Goal: Transaction & Acquisition: Download file/media

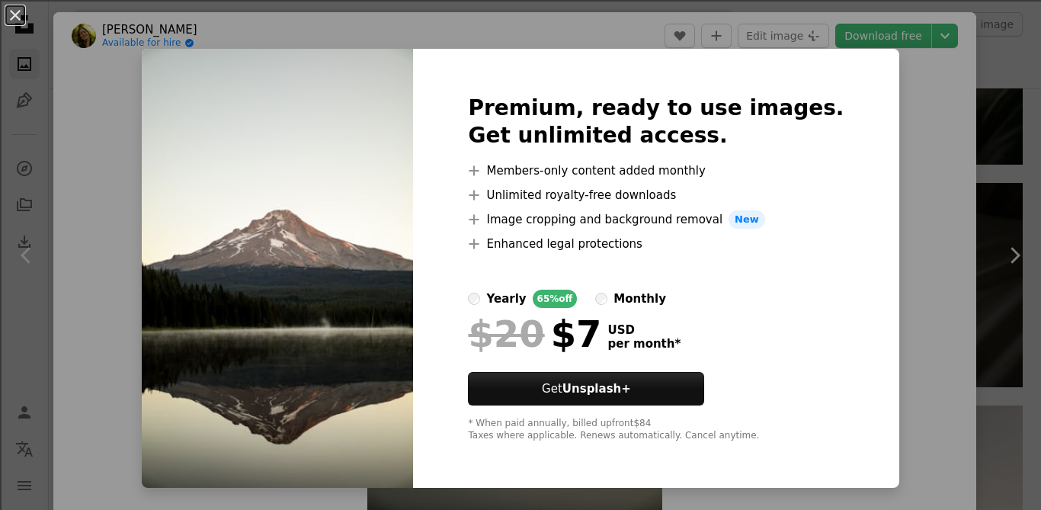
click at [931, 170] on div "An X shape Premium, ready to use images. Get unlimited access. A plus sign Memb…" at bounding box center [520, 255] width 1041 height 510
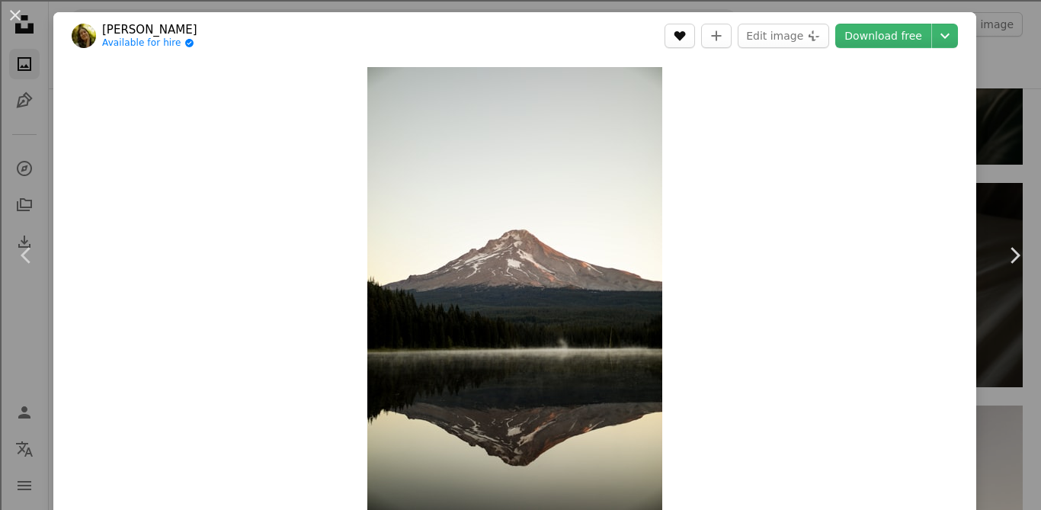
click at [692, 40] on button "A heart" at bounding box center [680, 36] width 30 height 24
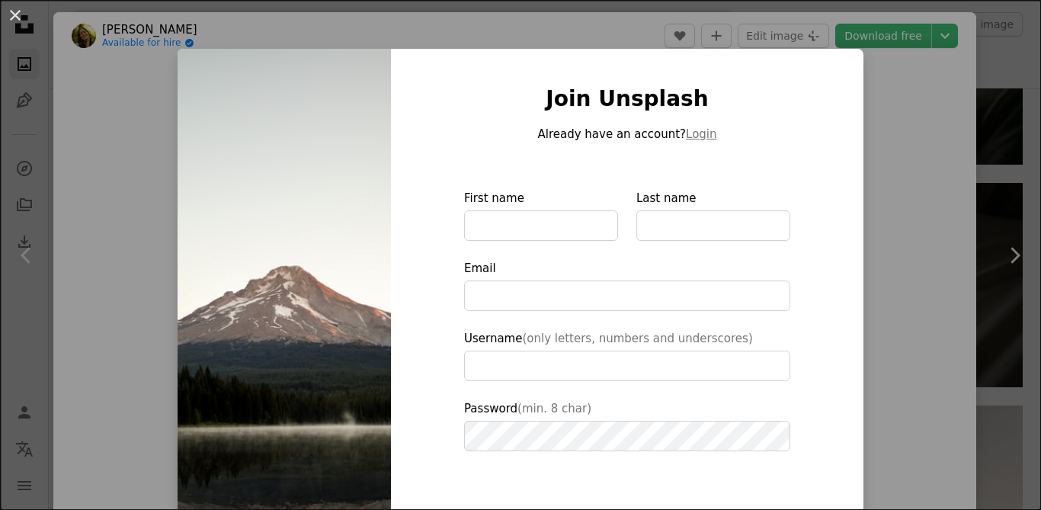
click at [911, 122] on div "An X shape Join Unsplash Already have an account? Login First name Last name Em…" at bounding box center [520, 255] width 1041 height 510
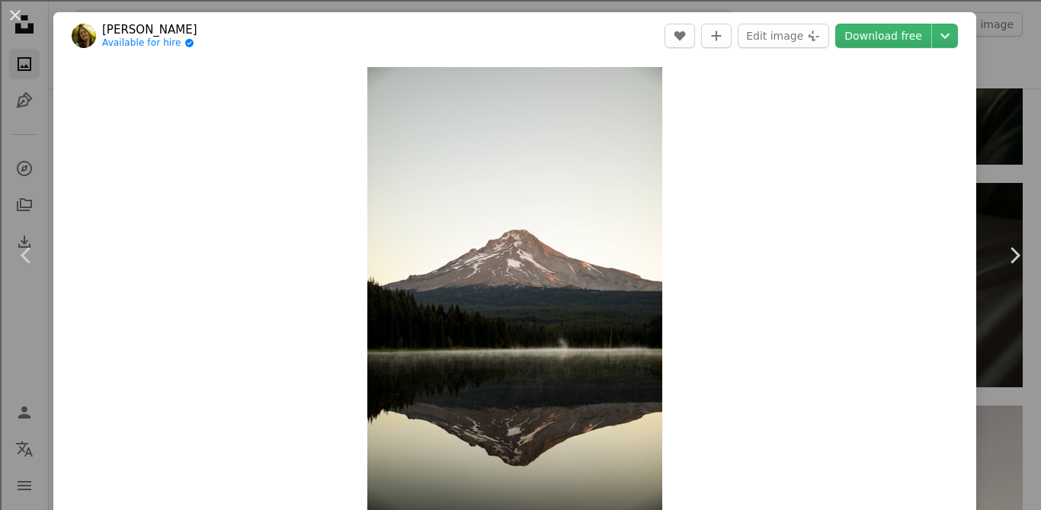
click at [897, 14] on header "[PERSON_NAME] Available for hire A checkmark inside of a circle A heart A plus …" at bounding box center [514, 35] width 923 height 47
click at [924, 34] on link "Download free" at bounding box center [883, 36] width 96 height 24
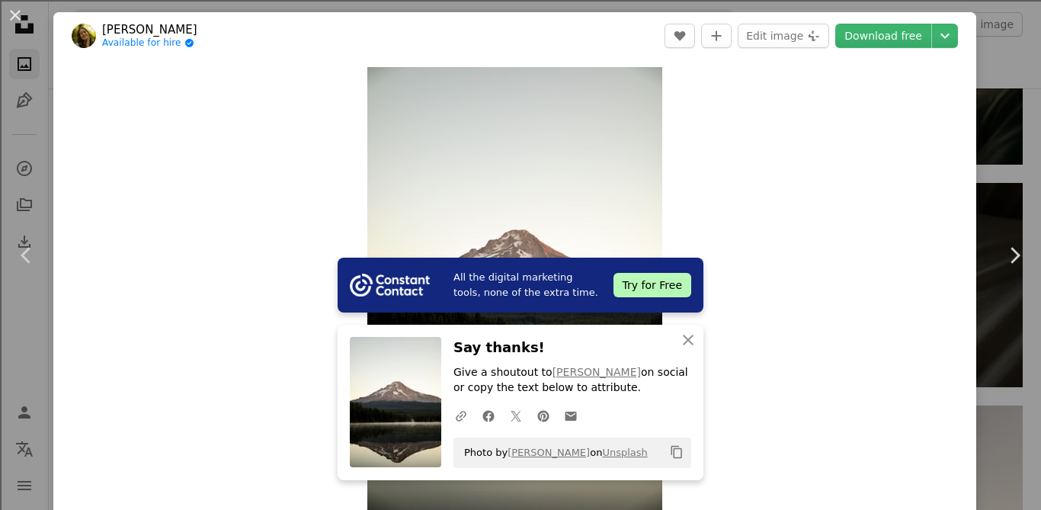
click at [922, 27] on link "Download free" at bounding box center [883, 36] width 96 height 24
click at [910, 34] on link "Download free" at bounding box center [883, 36] width 96 height 24
click at [905, 46] on link "Download free" at bounding box center [883, 36] width 96 height 24
click at [903, 40] on link "Download free" at bounding box center [883, 36] width 96 height 24
click at [896, 43] on link "Download free" at bounding box center [883, 36] width 96 height 24
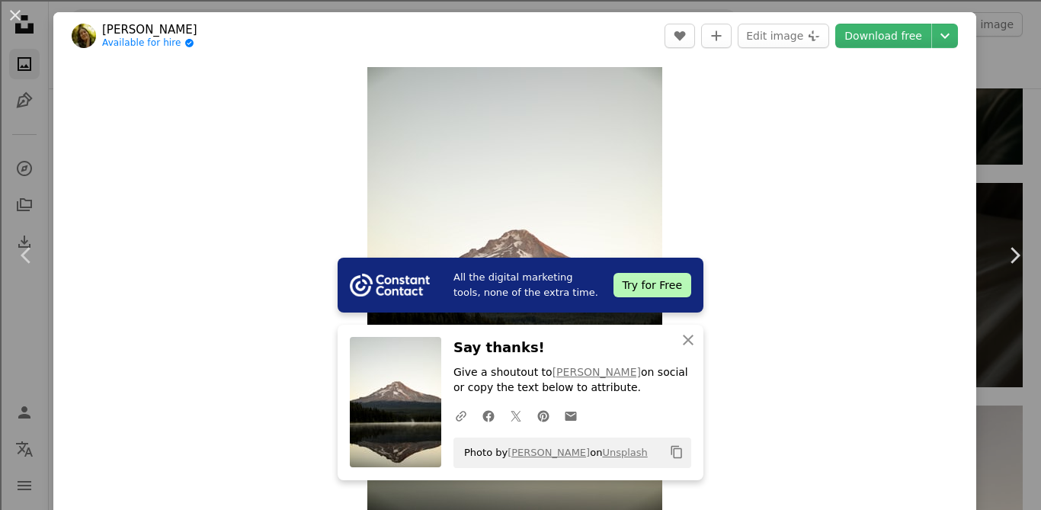
click at [900, 40] on link "Download free" at bounding box center [883, 36] width 96 height 24
click at [906, 42] on link "Download free" at bounding box center [883, 36] width 96 height 24
